Goal: Task Accomplishment & Management: Use online tool/utility

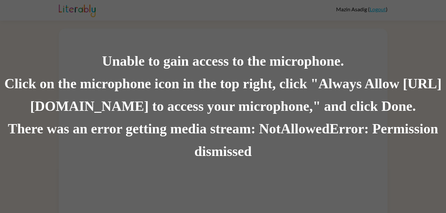
click at [94, 16] on div "Unable to gain access to the microphone. Click on the microphone icon in the to…" at bounding box center [223, 106] width 446 height 213
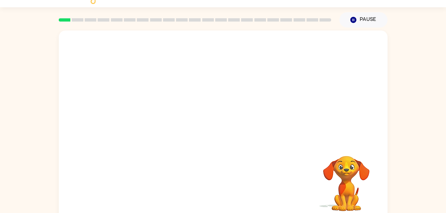
scroll to position [20, 0]
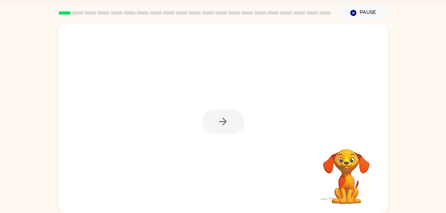
click at [216, 123] on div at bounding box center [223, 122] width 43 height 24
click at [218, 122] on div at bounding box center [223, 122] width 43 height 24
click at [217, 122] on div at bounding box center [223, 122] width 43 height 24
click at [218, 122] on icon "button" at bounding box center [223, 122] width 12 height 12
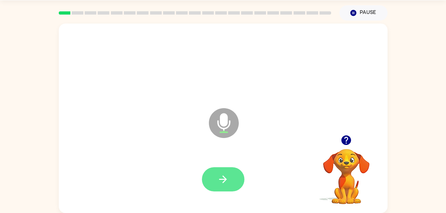
click at [218, 173] on button "button" at bounding box center [223, 179] width 43 height 24
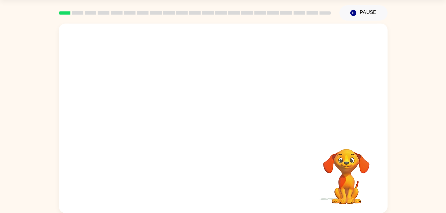
drag, startPoint x: 249, startPoint y: 171, endPoint x: 247, endPoint y: 164, distance: 7.6
click at [247, 164] on div "Your browser must support playing .mp4 files to use Literably. Please try using…" at bounding box center [223, 119] width 329 height 190
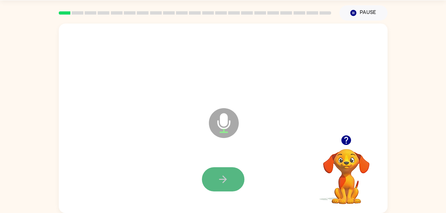
click at [230, 174] on button "button" at bounding box center [223, 179] width 43 height 24
click at [232, 190] on button "button" at bounding box center [223, 179] width 43 height 24
click at [222, 170] on button "button" at bounding box center [223, 179] width 43 height 24
click at [224, 176] on icon "button" at bounding box center [223, 180] width 12 height 12
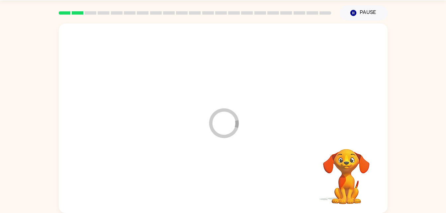
click at [224, 176] on div at bounding box center [223, 180] width 316 height 54
click at [219, 181] on icon "button" at bounding box center [223, 180] width 12 height 12
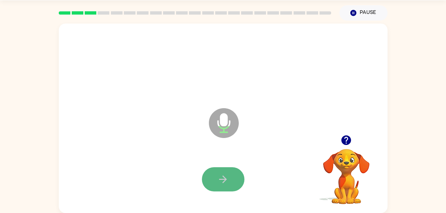
click at [217, 172] on button "button" at bounding box center [223, 179] width 43 height 24
click at [231, 182] on button "button" at bounding box center [223, 179] width 43 height 24
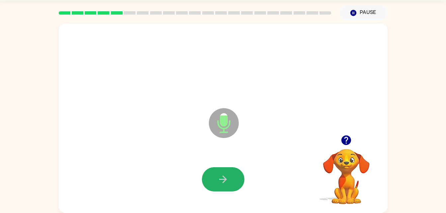
drag, startPoint x: 221, startPoint y: 180, endPoint x: 199, endPoint y: 177, distance: 22.2
click at [199, 177] on div at bounding box center [223, 180] width 316 height 54
click at [213, 172] on button "button" at bounding box center [223, 179] width 43 height 24
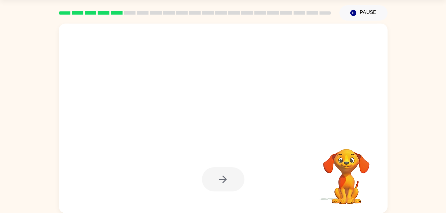
click at [211, 172] on div at bounding box center [223, 179] width 43 height 24
click at [210, 172] on div at bounding box center [223, 179] width 43 height 24
click at [215, 175] on div at bounding box center [223, 179] width 43 height 24
click at [216, 173] on div at bounding box center [223, 179] width 43 height 24
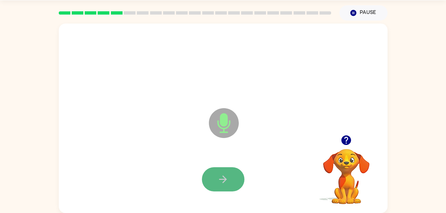
click at [219, 172] on button "button" at bounding box center [223, 179] width 43 height 24
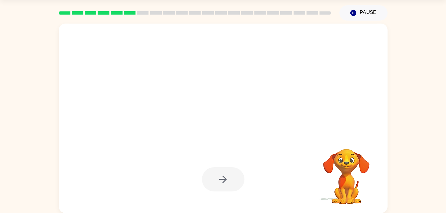
click at [219, 172] on div at bounding box center [223, 179] width 43 height 24
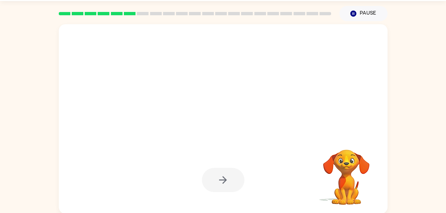
scroll to position [19, 0]
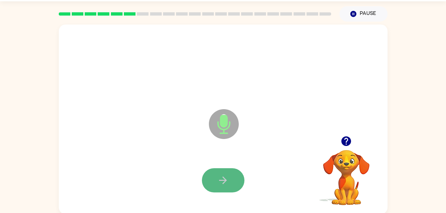
drag, startPoint x: 230, startPoint y: 176, endPoint x: 215, endPoint y: 176, distance: 15.3
click at [215, 176] on button "button" at bounding box center [223, 180] width 43 height 24
click at [227, 172] on button "button" at bounding box center [223, 180] width 43 height 24
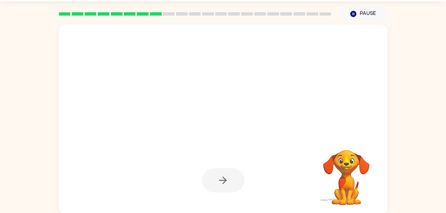
click at [224, 170] on div at bounding box center [223, 180] width 43 height 24
click at [222, 176] on div at bounding box center [223, 180] width 43 height 24
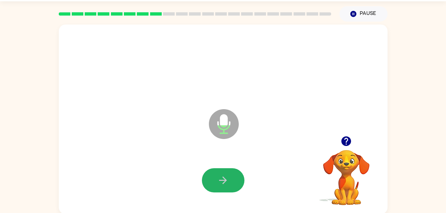
click at [224, 184] on icon "button" at bounding box center [223, 181] width 12 height 12
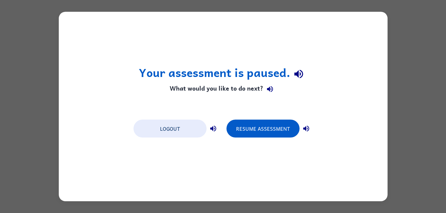
scroll to position [0, 0]
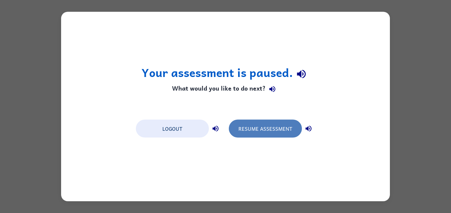
click at [263, 124] on button "Resume Assessment" at bounding box center [265, 129] width 73 height 18
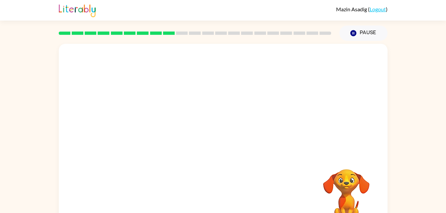
scroll to position [13, 0]
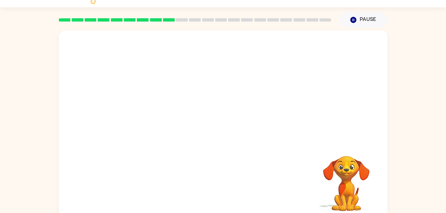
click at [247, 162] on div at bounding box center [223, 186] width 316 height 54
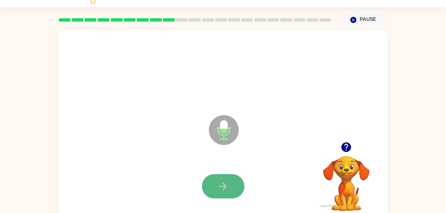
click at [209, 181] on button "button" at bounding box center [223, 186] width 43 height 24
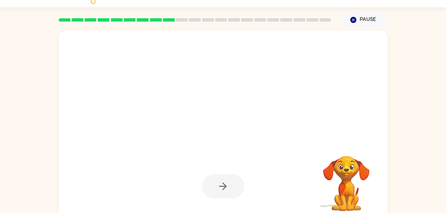
click at [224, 186] on div at bounding box center [223, 186] width 43 height 24
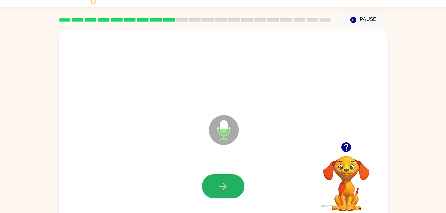
click at [224, 186] on icon "button" at bounding box center [223, 187] width 8 height 8
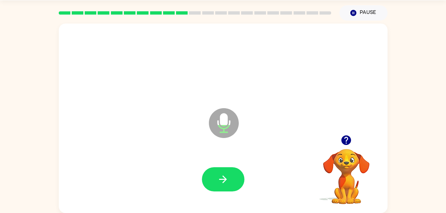
click at [224, 186] on button "button" at bounding box center [223, 179] width 43 height 24
click at [225, 172] on button "button" at bounding box center [223, 179] width 43 height 24
click at [223, 183] on icon "button" at bounding box center [223, 180] width 12 height 12
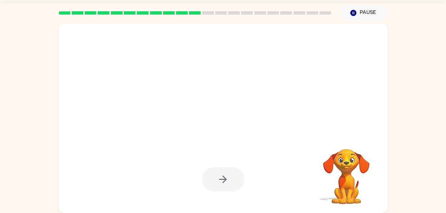
click at [224, 182] on div at bounding box center [223, 179] width 43 height 24
click at [221, 183] on div at bounding box center [223, 179] width 43 height 24
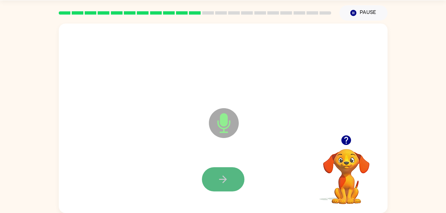
click at [223, 178] on icon "button" at bounding box center [223, 180] width 12 height 12
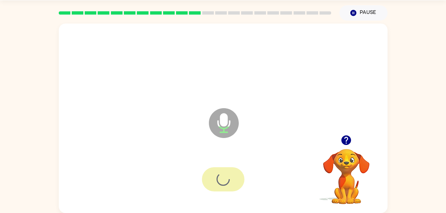
click at [223, 178] on div at bounding box center [223, 179] width 43 height 24
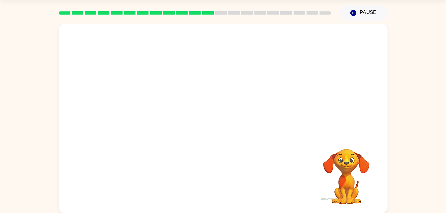
click at [223, 178] on div at bounding box center [223, 180] width 316 height 54
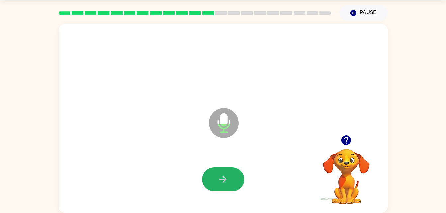
drag, startPoint x: 224, startPoint y: 175, endPoint x: 226, endPoint y: 178, distance: 3.9
click at [224, 176] on icon "button" at bounding box center [223, 180] width 12 height 12
click at [219, 175] on icon "button" at bounding box center [223, 180] width 12 height 12
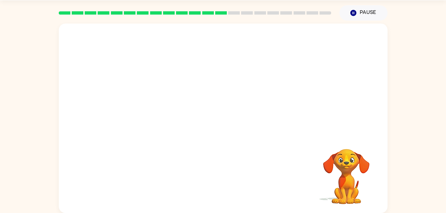
scroll to position [18, 0]
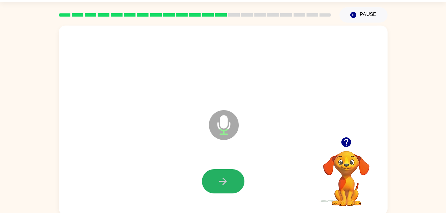
drag, startPoint x: 227, startPoint y: 188, endPoint x: 215, endPoint y: 177, distance: 15.5
click at [215, 177] on button "button" at bounding box center [223, 181] width 43 height 24
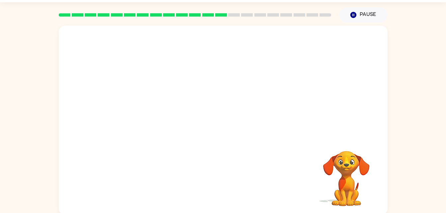
click at [215, 177] on div "Your browser must support playing .mp4 files to use Literably. Please try using…" at bounding box center [223, 121] width 329 height 190
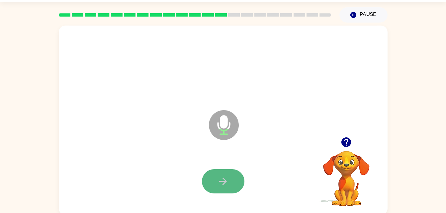
click at [215, 180] on button "button" at bounding box center [223, 181] width 43 height 24
drag, startPoint x: 216, startPoint y: 171, endPoint x: 222, endPoint y: 169, distance: 6.9
click at [220, 177] on icon "button" at bounding box center [223, 182] width 12 height 12
drag, startPoint x: 211, startPoint y: 183, endPoint x: 207, endPoint y: 189, distance: 6.9
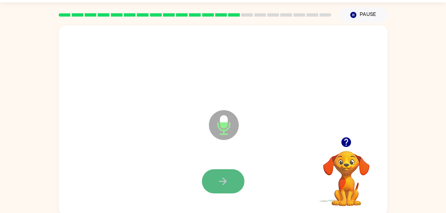
click at [207, 189] on button "button" at bounding box center [223, 181] width 43 height 24
click at [214, 174] on button "button" at bounding box center [223, 181] width 43 height 24
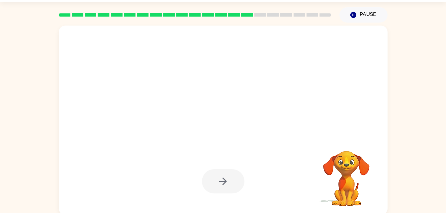
click at [214, 174] on div at bounding box center [223, 181] width 43 height 24
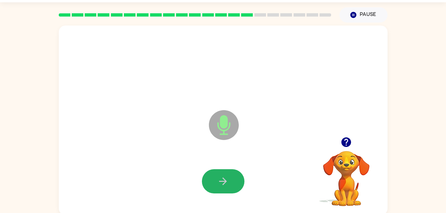
click at [214, 174] on button "button" at bounding box center [223, 181] width 43 height 24
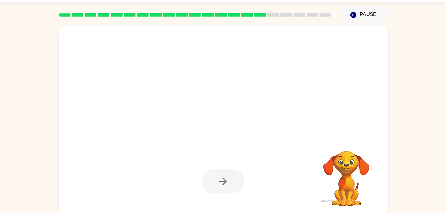
click at [214, 174] on div at bounding box center [223, 181] width 43 height 24
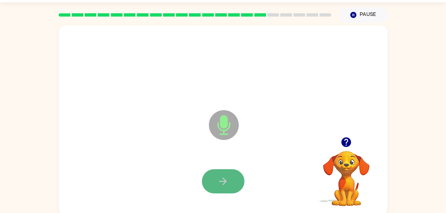
click at [214, 174] on button "button" at bounding box center [223, 181] width 43 height 24
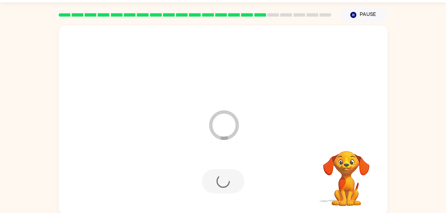
click at [213, 173] on div at bounding box center [223, 181] width 43 height 24
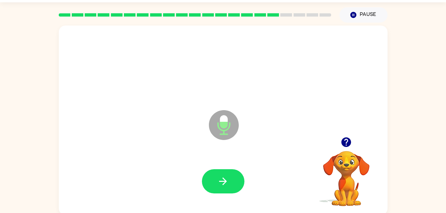
click at [225, 194] on div at bounding box center [223, 182] width 316 height 54
click at [213, 170] on button "button" at bounding box center [223, 181] width 43 height 24
click at [235, 176] on button "button" at bounding box center [223, 181] width 43 height 24
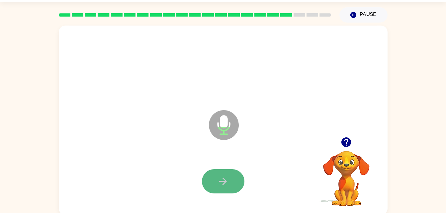
drag, startPoint x: 236, startPoint y: 174, endPoint x: 223, endPoint y: 175, distance: 13.0
click at [223, 175] on button "button" at bounding box center [223, 181] width 43 height 24
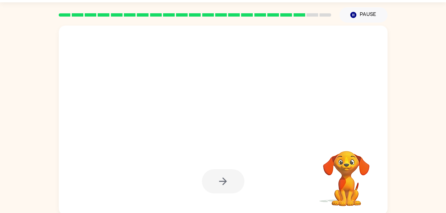
click at [223, 175] on div at bounding box center [223, 181] width 43 height 24
click at [222, 176] on div at bounding box center [223, 181] width 43 height 24
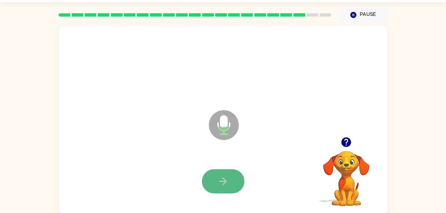
click at [222, 176] on icon "button" at bounding box center [223, 182] width 12 height 12
click at [222, 175] on div at bounding box center [223, 181] width 43 height 24
drag, startPoint x: 218, startPoint y: 174, endPoint x: 213, endPoint y: 173, distance: 4.6
drag, startPoint x: 213, startPoint y: 173, endPoint x: 217, endPoint y: 180, distance: 8.3
click at [217, 180] on icon "button" at bounding box center [223, 182] width 12 height 12
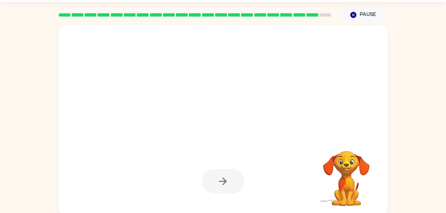
click at [217, 180] on div at bounding box center [223, 181] width 43 height 24
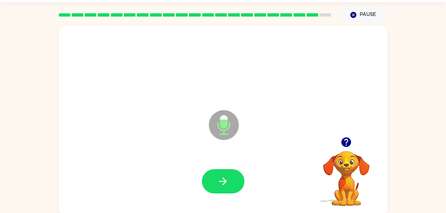
click at [217, 180] on div at bounding box center [223, 181] width 43 height 24
click at [217, 180] on icon "button" at bounding box center [223, 182] width 12 height 12
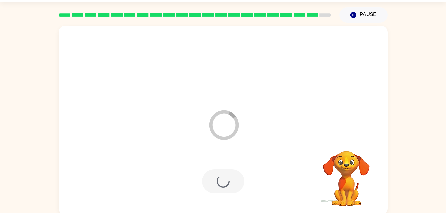
scroll to position [8, 0]
